Goal: Task Accomplishment & Management: Use online tool/utility

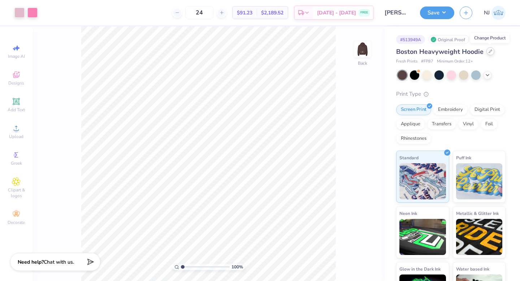
click at [489, 53] on icon at bounding box center [490, 51] width 4 height 4
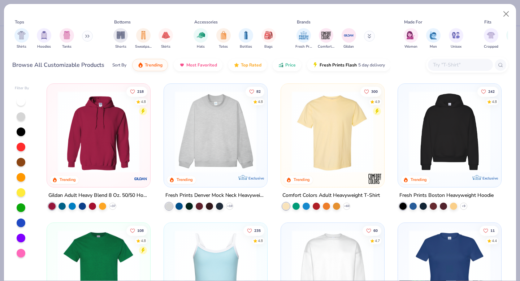
click at [449, 66] on input "text" at bounding box center [460, 65] width 56 height 8
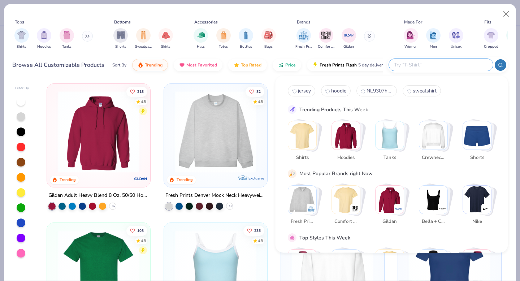
paste input "996MSale"
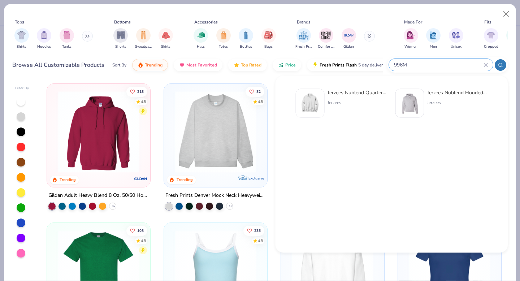
type input "996M"
click at [408, 108] on img at bounding box center [410, 103] width 22 height 22
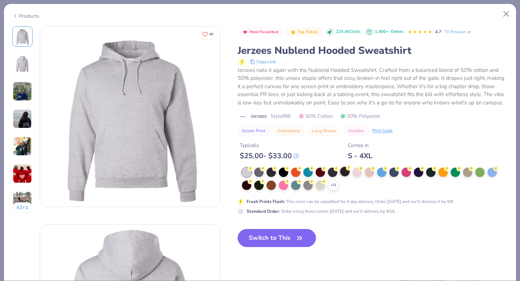
click at [344, 171] on div at bounding box center [344, 171] width 9 height 9
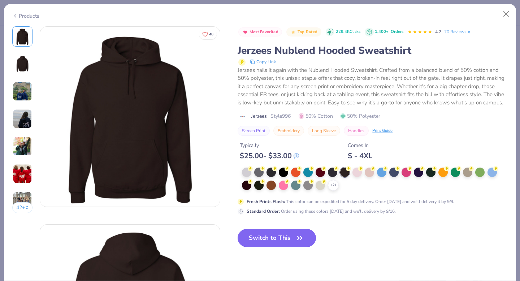
click at [252, 237] on button "Switch to This" at bounding box center [277, 238] width 78 height 18
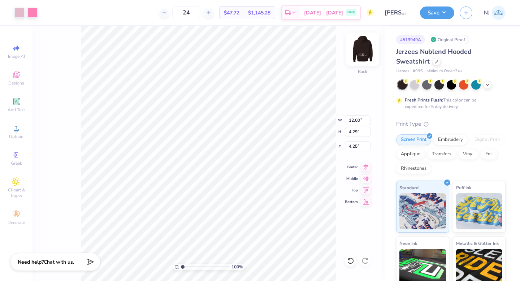
type input "4.25"
click at [362, 53] on img at bounding box center [362, 49] width 29 height 29
click at [364, 51] on img at bounding box center [362, 49] width 29 height 29
click at [364, 51] on img at bounding box center [362, 49] width 14 height 14
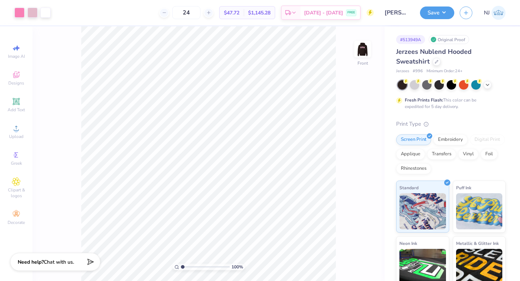
click at [433, 19] on div "Save [GEOGRAPHIC_DATA]" at bounding box center [470, 12] width 100 height 25
type input "16.56"
click at [445, 12] on button "Save" at bounding box center [437, 11] width 34 height 13
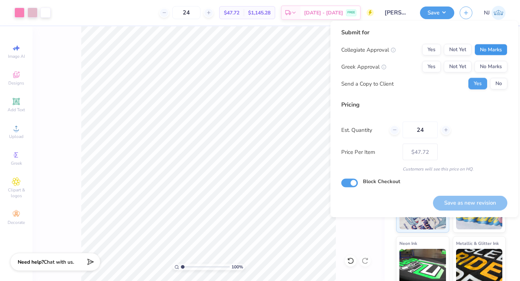
click at [485, 49] on button "No Marks" at bounding box center [490, 50] width 33 height 12
click at [489, 67] on button "No Marks" at bounding box center [490, 67] width 33 height 12
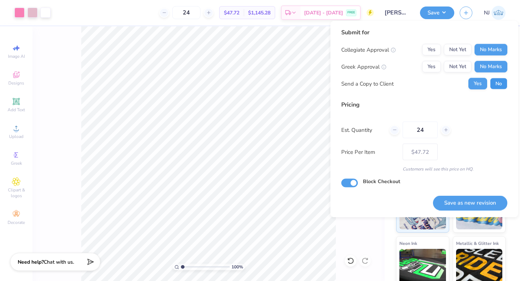
click at [492, 81] on button "No" at bounding box center [498, 84] width 17 height 12
click at [471, 204] on button "Save as new revision" at bounding box center [470, 202] width 74 height 15
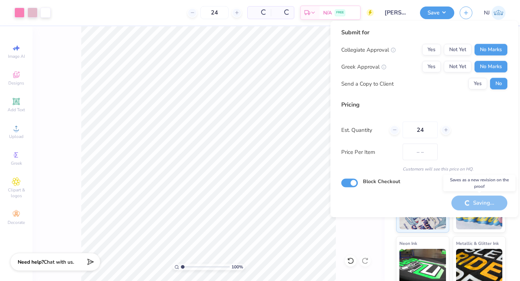
type input "$47.72"
